Goal: Find specific page/section: Find specific page/section

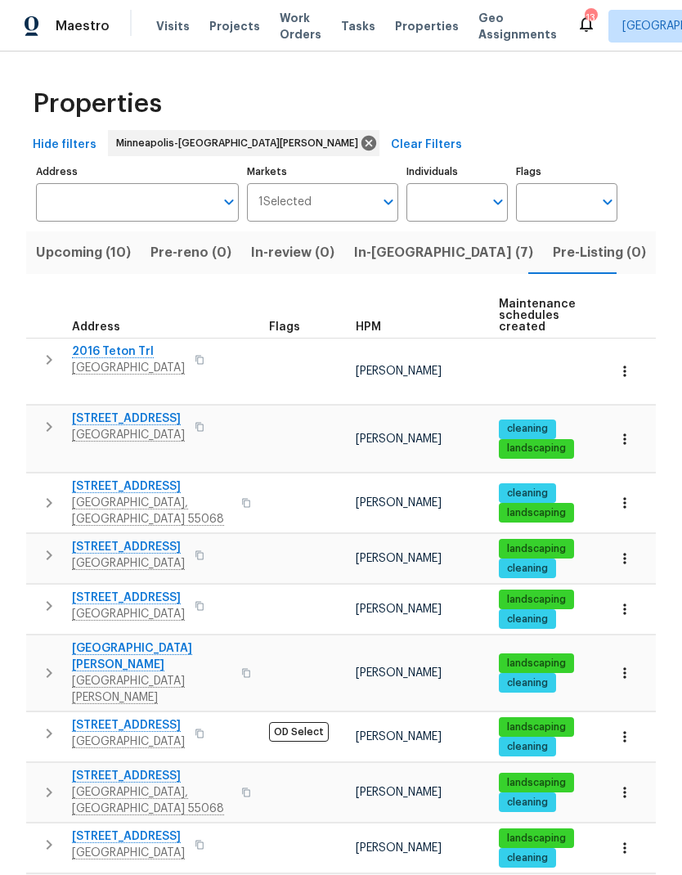
click at [209, 34] on span "Projects" at bounding box center [234, 26] width 51 height 16
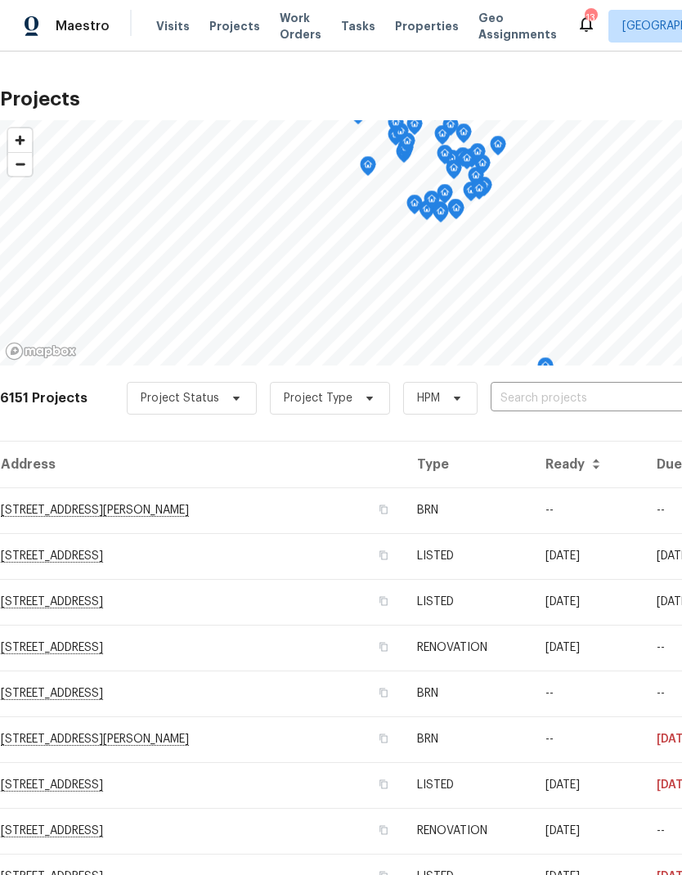
click at [569, 392] on input "text" at bounding box center [583, 398] width 187 height 25
type input "2016"
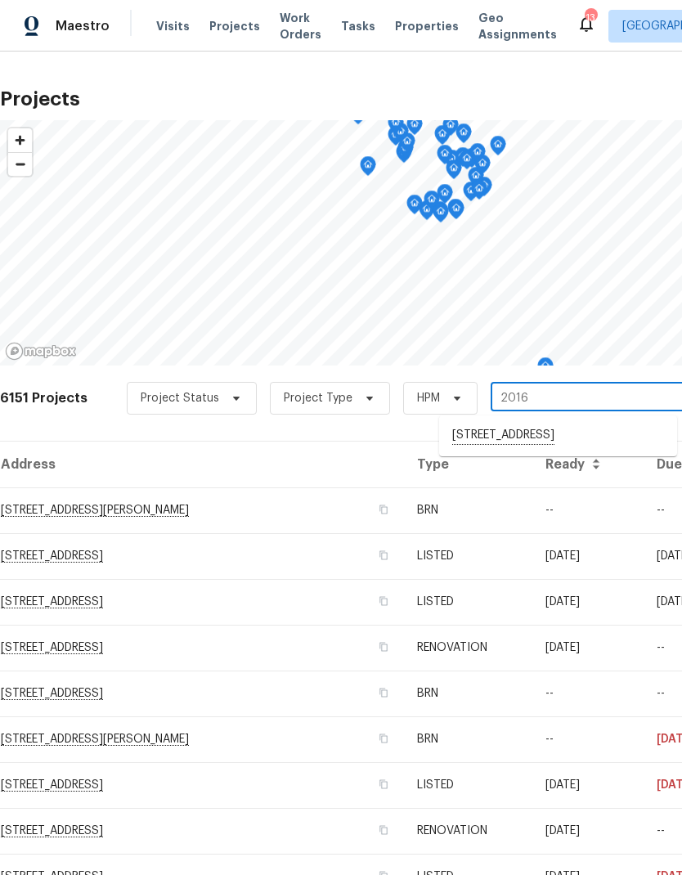
click at [508, 445] on li "[STREET_ADDRESS]" at bounding box center [558, 436] width 238 height 28
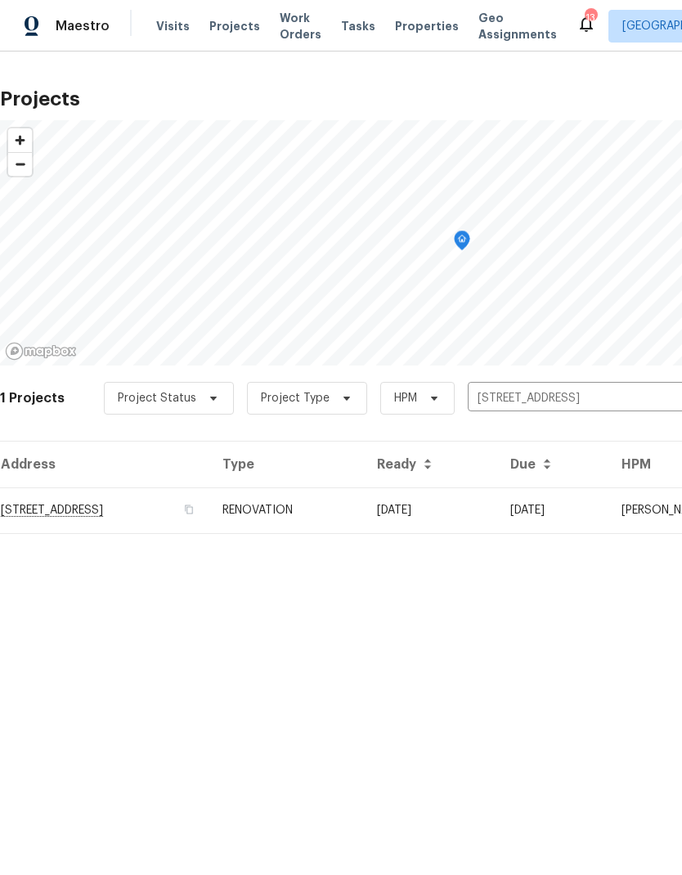
click at [138, 510] on td "[STREET_ADDRESS]" at bounding box center [104, 510] width 209 height 46
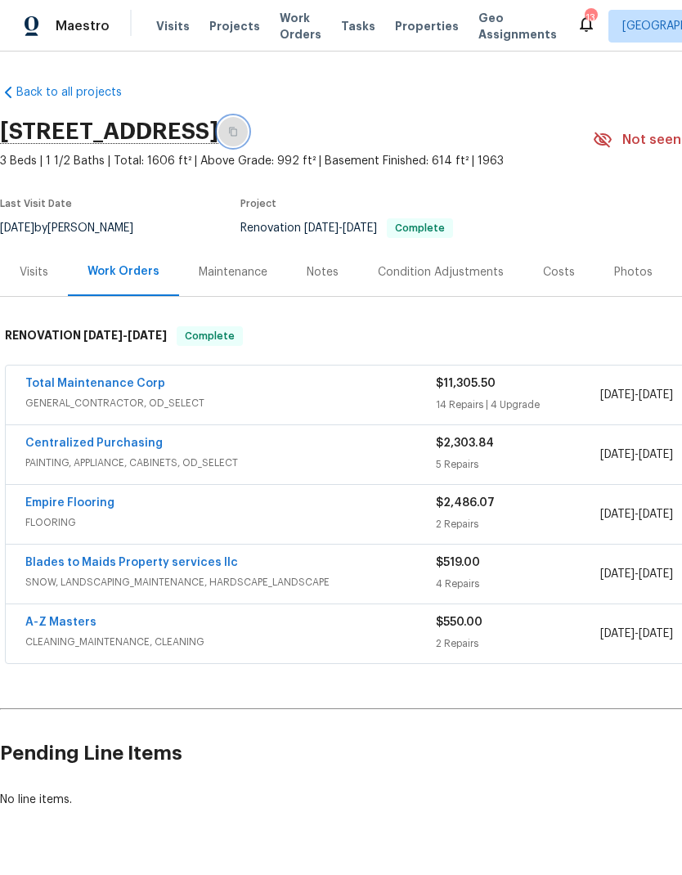
click at [237, 134] on icon "button" at bounding box center [233, 132] width 8 height 9
